Goal: Transaction & Acquisition: Purchase product/service

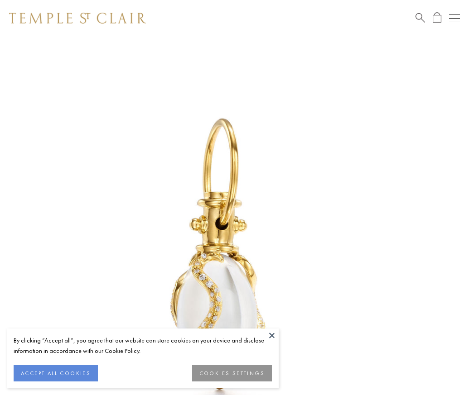
scroll to position [11, 0]
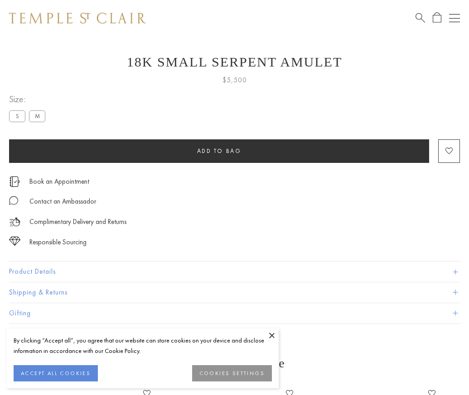
click at [219, 151] on span "Add to bag" at bounding box center [219, 151] width 44 height 8
